Goal: Task Accomplishment & Management: Manage account settings

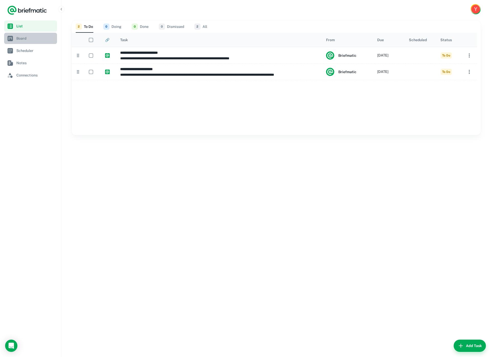
click at [33, 40] on span "Board" at bounding box center [35, 39] width 39 height 6
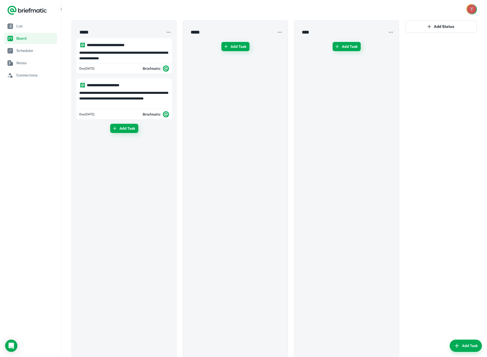
click at [472, 13] on div "Y" at bounding box center [471, 9] width 9 height 9
click at [459, 40] on li "Account Settings" at bounding box center [452, 39] width 47 height 9
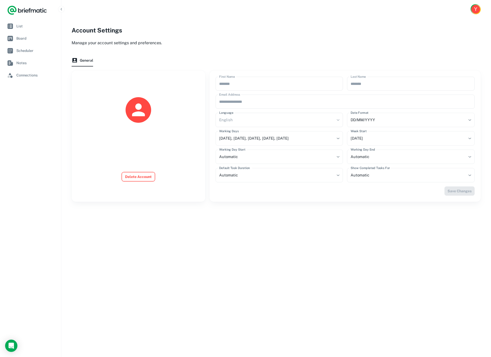
click at [140, 177] on button "Delete Account" at bounding box center [138, 176] width 33 height 9
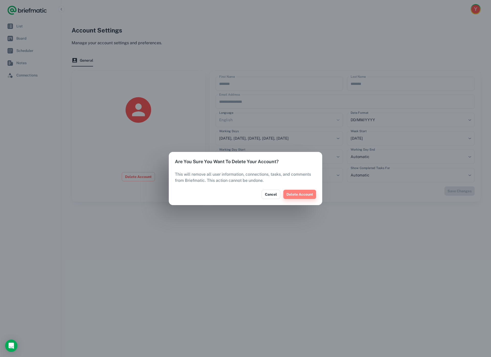
click at [296, 195] on button "Delete Account" at bounding box center [299, 194] width 33 height 9
